Goal: Transaction & Acquisition: Subscribe to service/newsletter

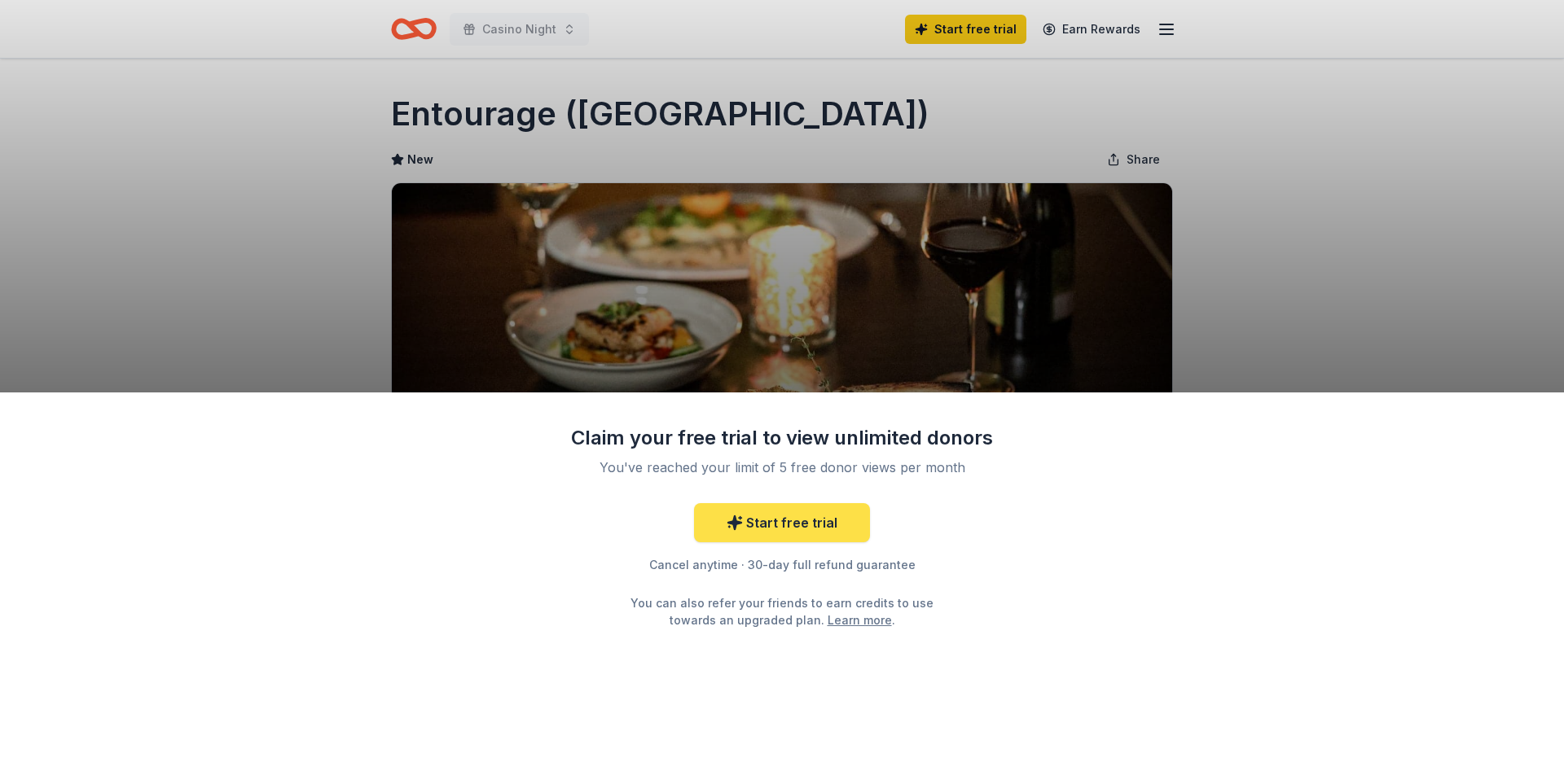
click at [774, 521] on link "Start free trial" at bounding box center [782, 523] width 176 height 39
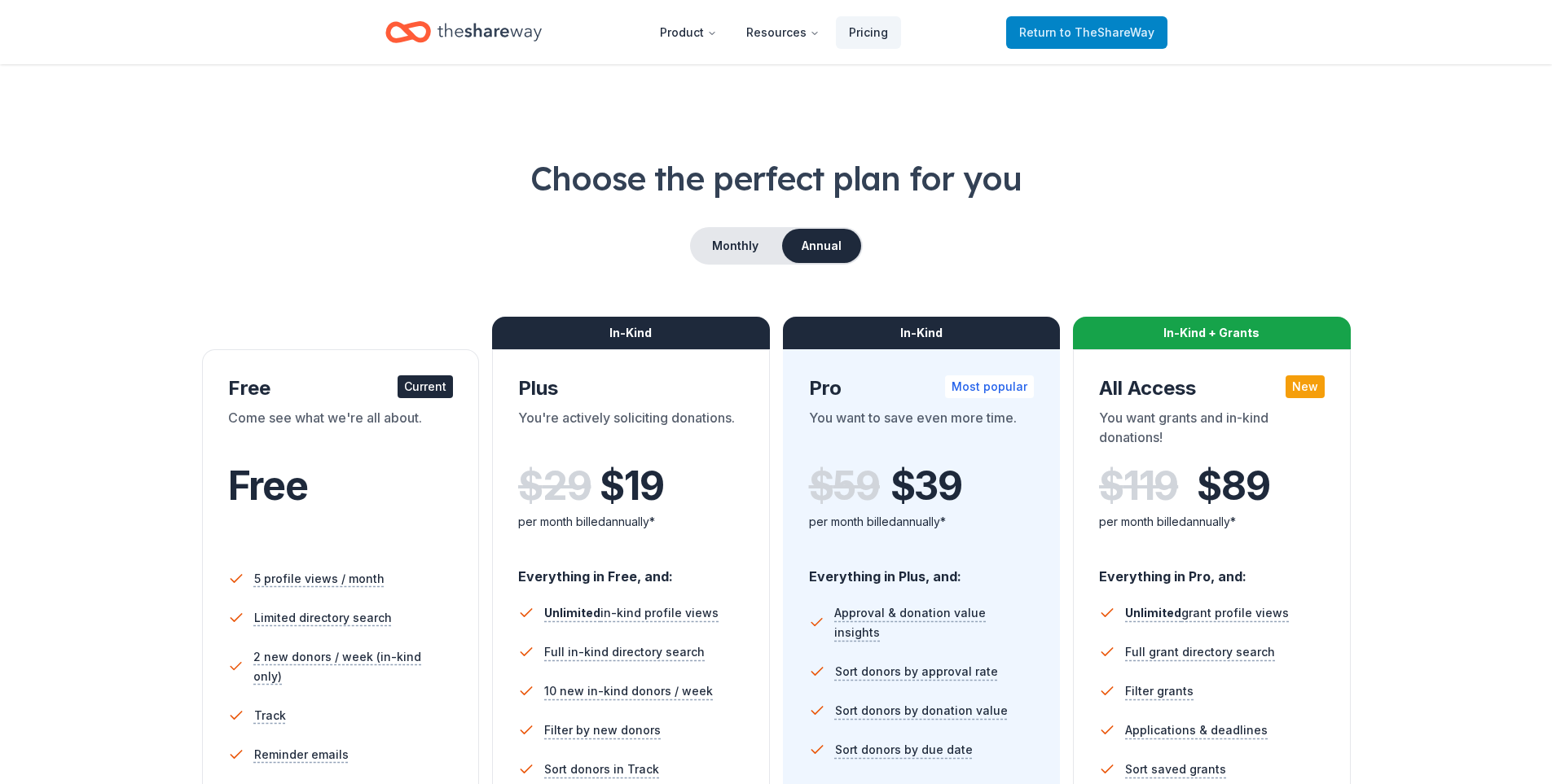
click at [1086, 31] on span "to TheShareWay" at bounding box center [1107, 32] width 95 height 14
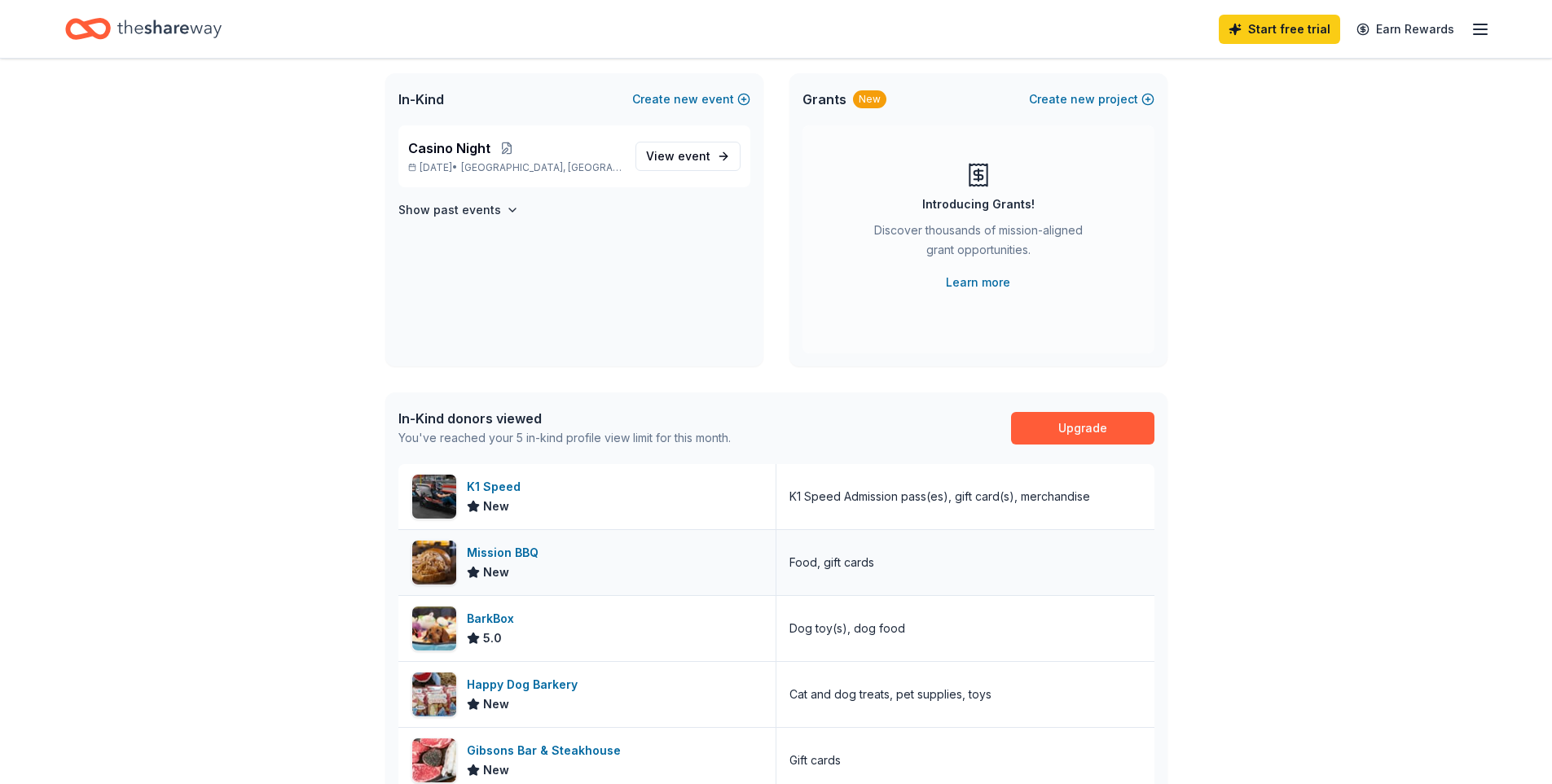
scroll to position [82, 0]
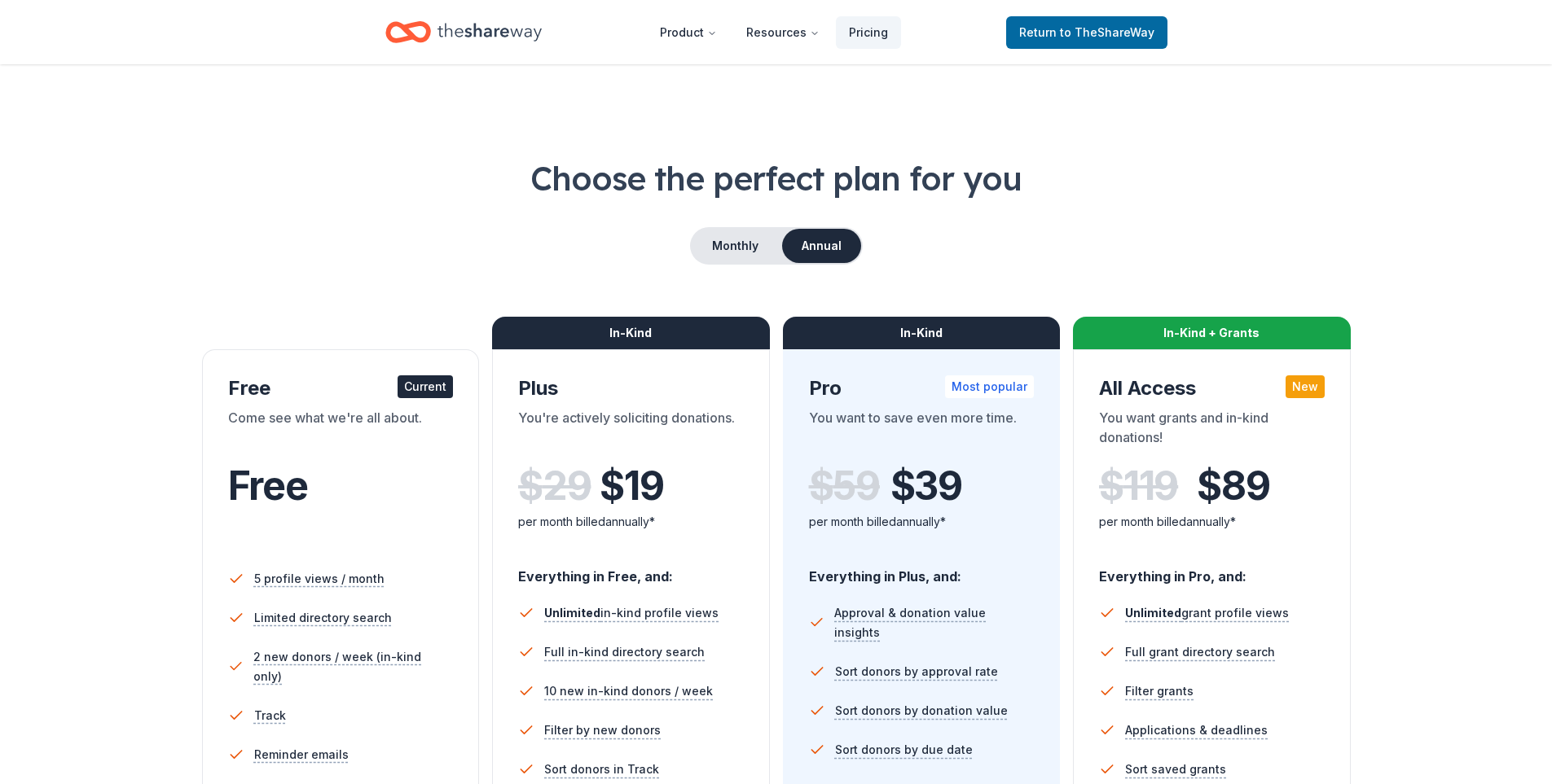
click at [462, 28] on icon "Home" at bounding box center [489, 32] width 105 height 33
